Goal: Information Seeking & Learning: Learn about a topic

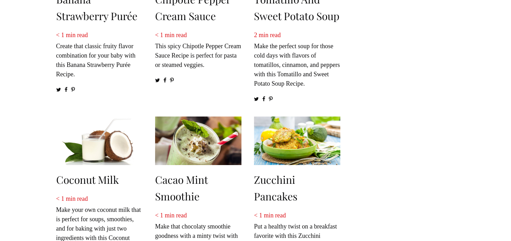
scroll to position [757, 0]
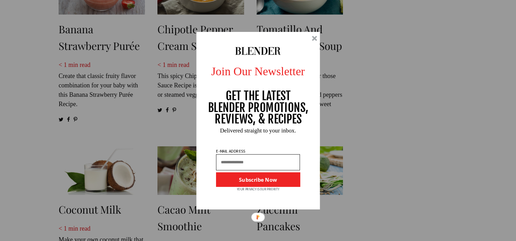
click at [313, 37] on div at bounding box center [314, 38] width 5 height 5
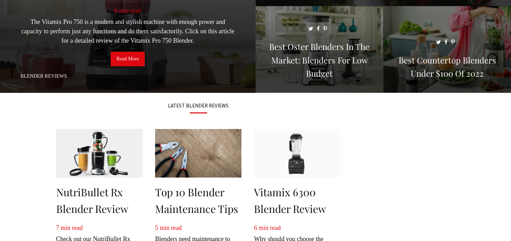
scroll to position [0, 0]
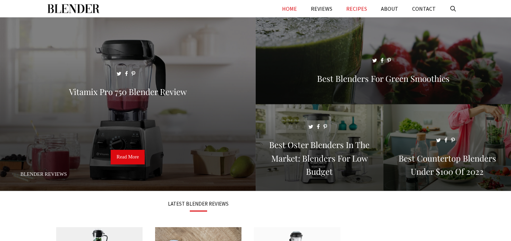
click at [361, 9] on link "RECIPES" at bounding box center [356, 8] width 35 height 17
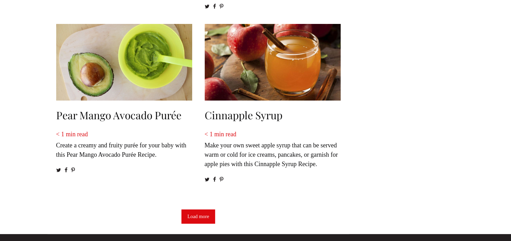
scroll to position [867, 0]
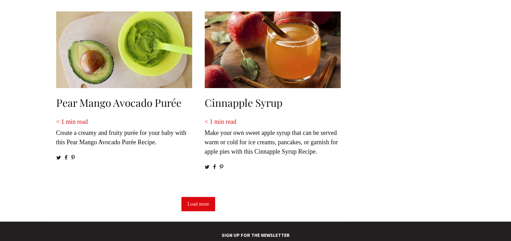
click at [193, 212] on link "Load more" at bounding box center [198, 204] width 34 height 15
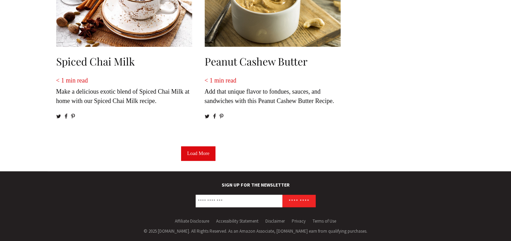
scroll to position [1839, 0]
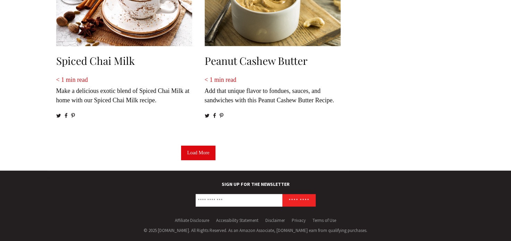
click at [201, 160] on link "Load More" at bounding box center [198, 153] width 34 height 15
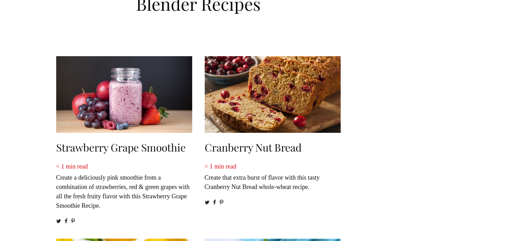
scroll to position [0, 0]
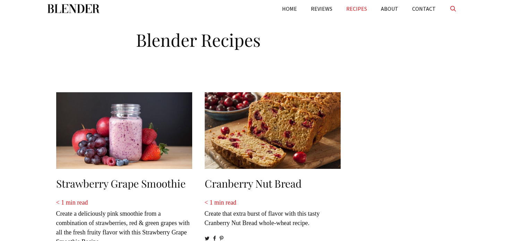
click at [454, 8] on link "Open Search Bar" at bounding box center [453, 8] width 21 height 17
type input "***"
